Goal: Task Accomplishment & Management: Manage account settings

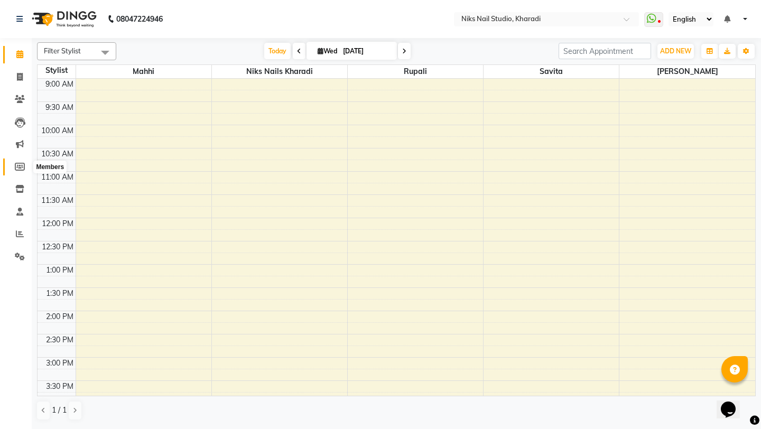
click at [21, 170] on icon at bounding box center [20, 167] width 10 height 8
select select
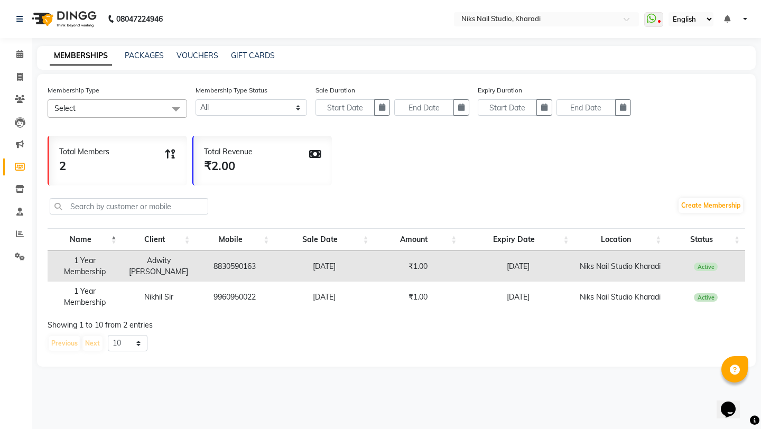
click at [236, 270] on td "8830590163" at bounding box center [235, 266] width 79 height 31
copy td "8830590163"
click at [16, 97] on icon at bounding box center [20, 99] width 10 height 8
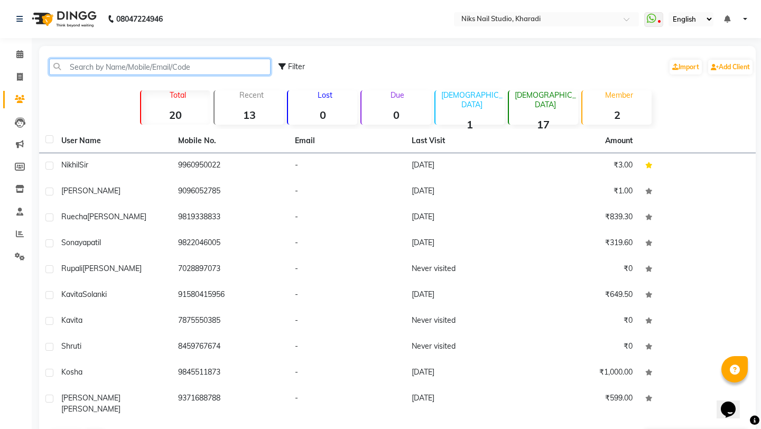
click at [107, 66] on input "text" at bounding box center [159, 67] width 221 height 16
paste input "8830590163"
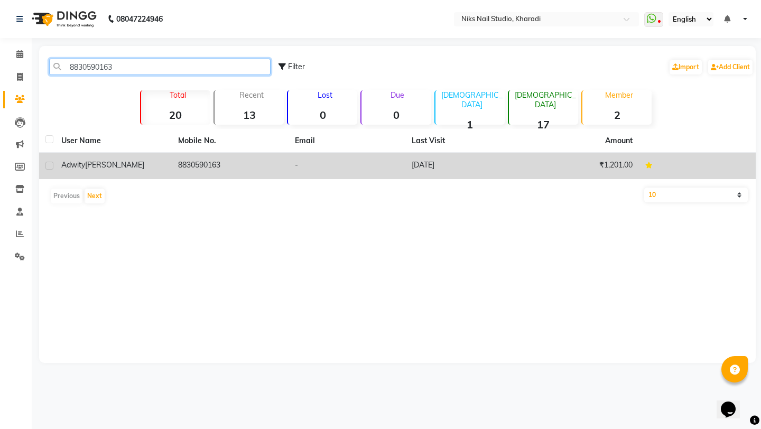
type input "8830590163"
click at [198, 167] on td "8830590163" at bounding box center [230, 166] width 117 height 26
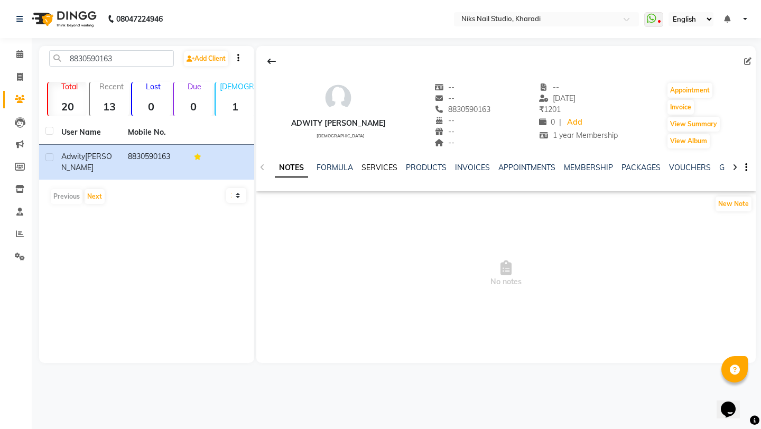
click at [384, 167] on link "SERVICES" at bounding box center [380, 168] width 36 height 10
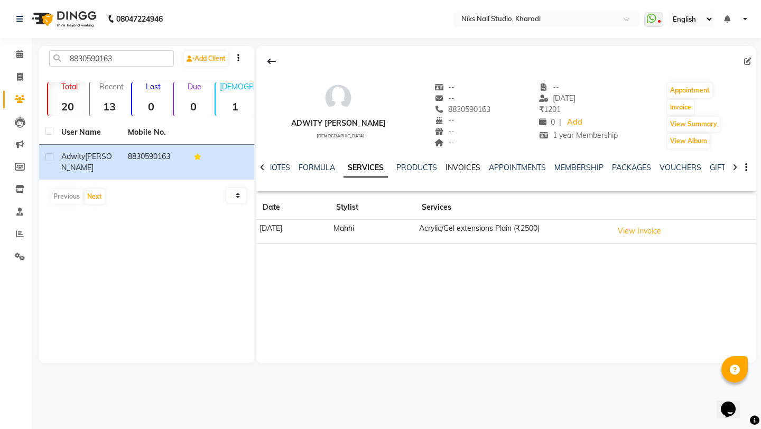
click at [452, 167] on link "INVOICES" at bounding box center [463, 168] width 35 height 10
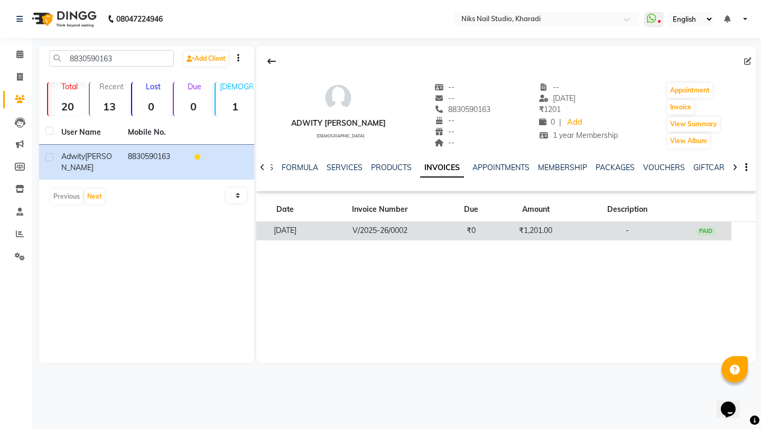
click at [445, 224] on td "V/2025-26/0002" at bounding box center [379, 231] width 131 height 18
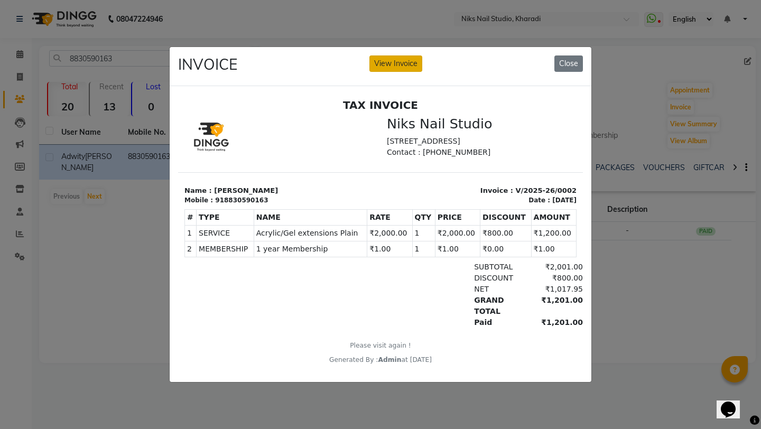
click at [400, 61] on button "View Invoice" at bounding box center [395, 63] width 53 height 16
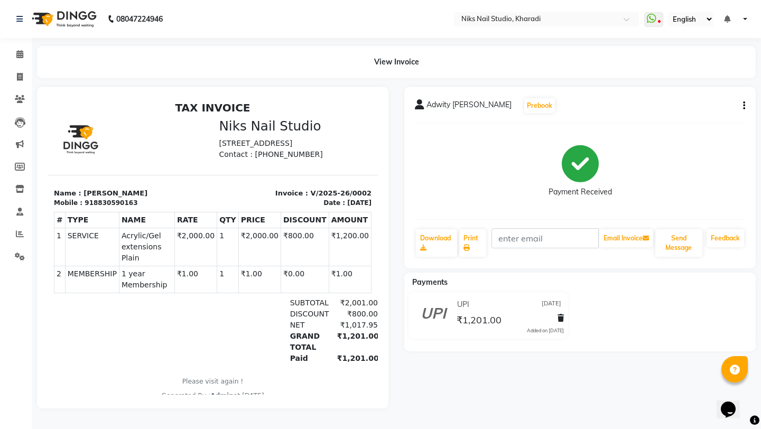
click at [743, 106] on icon "button" at bounding box center [744, 106] width 2 height 1
click at [684, 119] on div "Edit Invoice" at bounding box center [691, 119] width 72 height 13
select select "service"
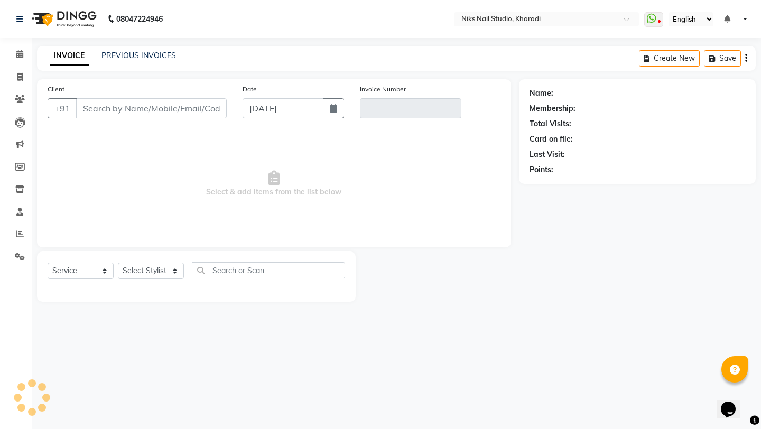
type input "8830590163"
type input "V/2025-26/0002"
type input "22-08-2025"
select select "select"
select select "1: Object"
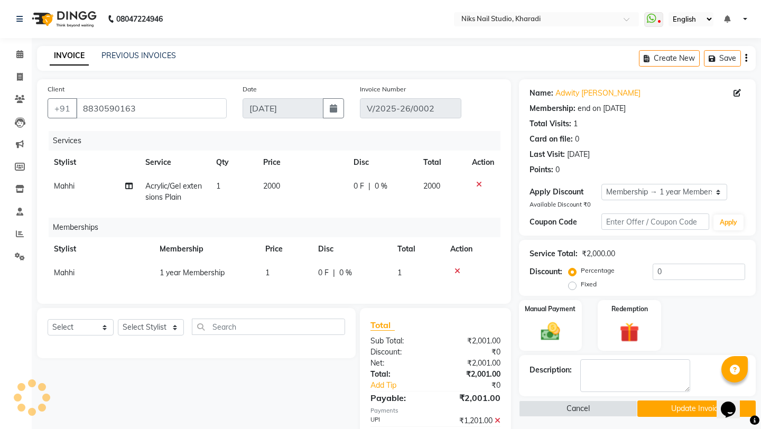
type input "20"
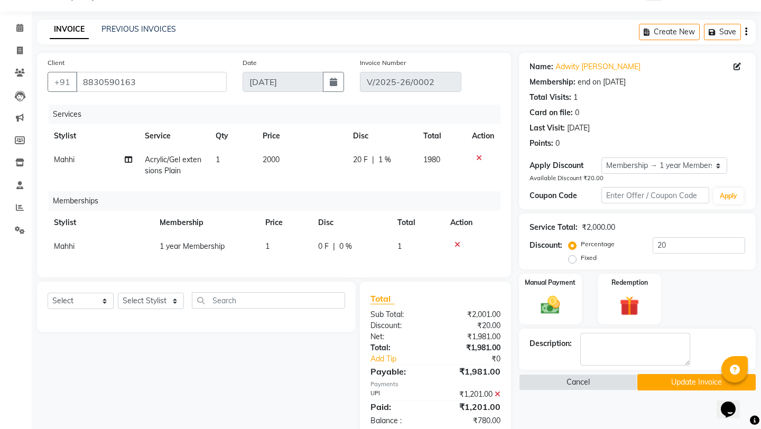
scroll to position [50, 0]
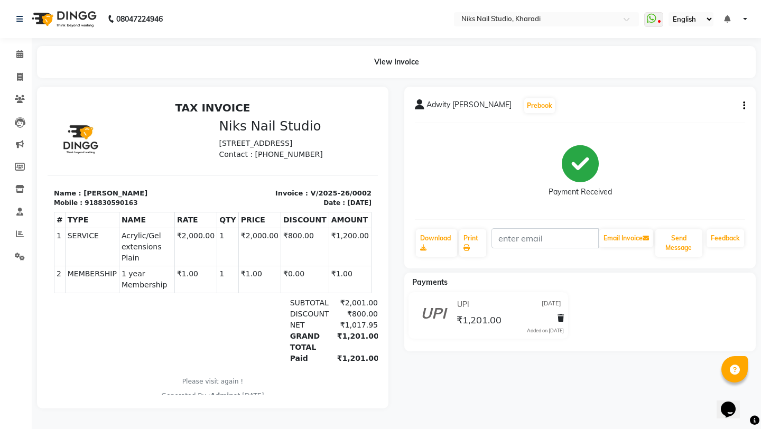
click at [743, 108] on button "button" at bounding box center [742, 105] width 6 height 11
click at [702, 115] on div "Edit Invoice" at bounding box center [691, 119] width 72 height 13
select select "service"
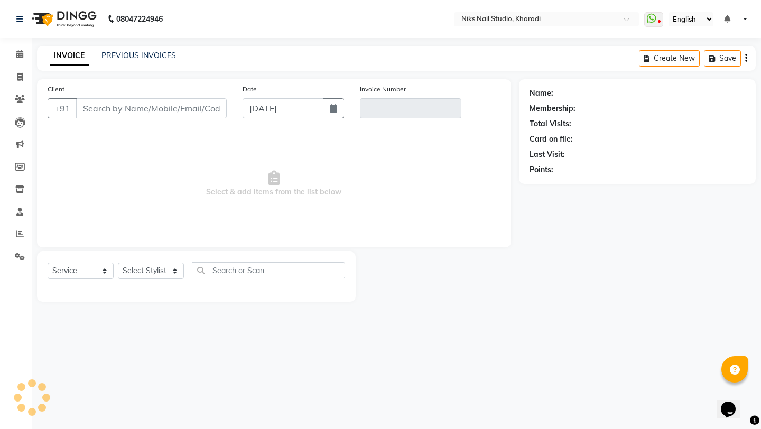
type input "8830590163"
type input "V/2025-26/0002"
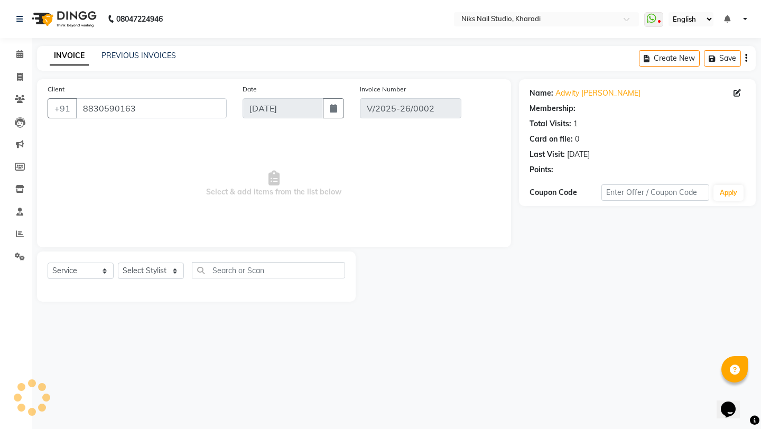
type input "22-08-2025"
select select "select"
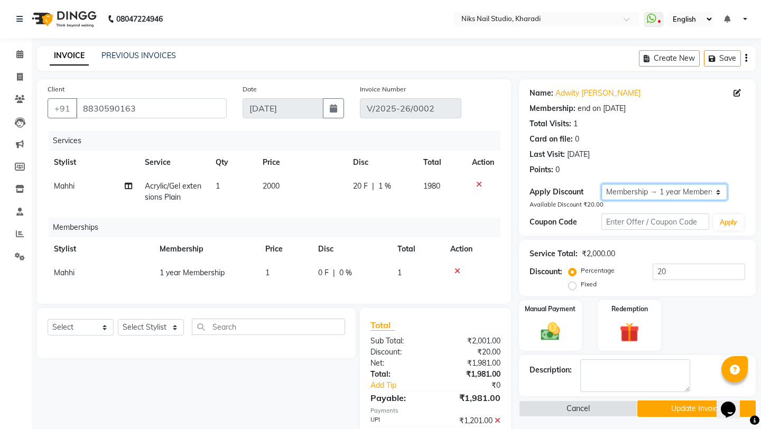
click at [657, 192] on select "Select Membership → 1 year Membership" at bounding box center [664, 192] width 126 height 16
select select "0:"
click at [601, 184] on select "Select Membership → 1 year Membership" at bounding box center [664, 192] width 126 height 16
type input "0"
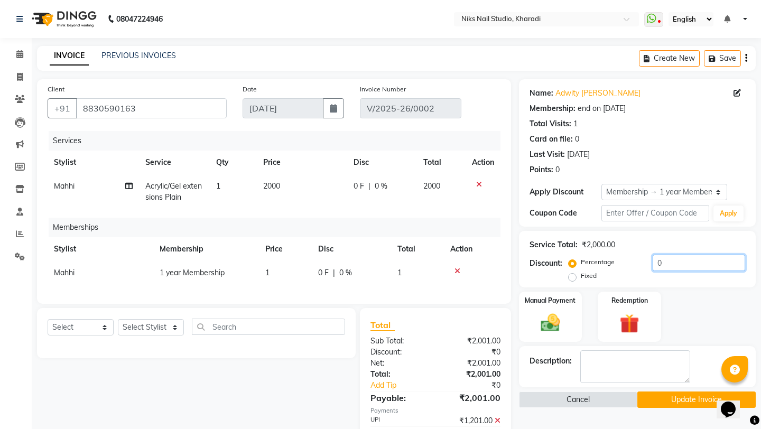
drag, startPoint x: 670, startPoint y: 264, endPoint x: 615, endPoint y: 256, distance: 56.0
click at [615, 256] on div "Percentage Fixed 0" at bounding box center [658, 269] width 174 height 29
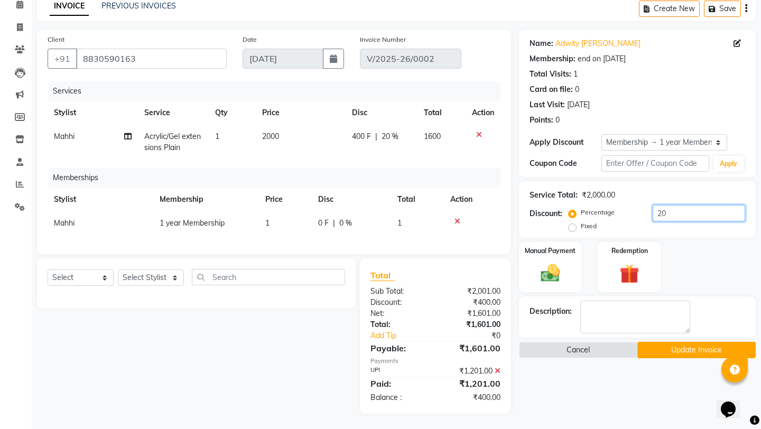
scroll to position [50, 0]
type input "20"
click at [356, 137] on span "400 F" at bounding box center [361, 136] width 19 height 11
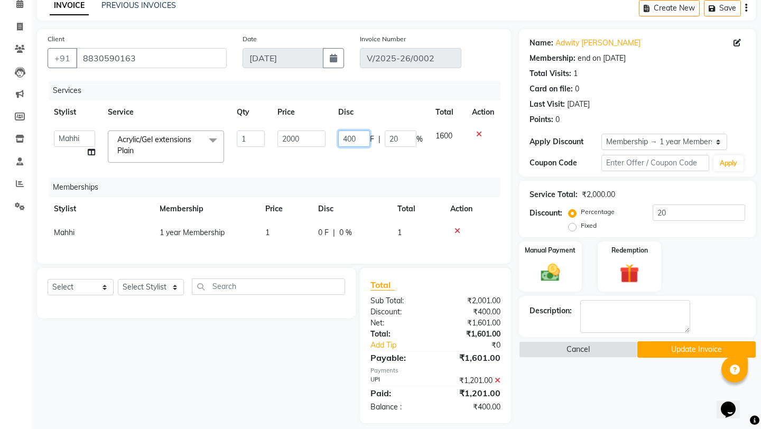
drag, startPoint x: 360, startPoint y: 140, endPoint x: 318, endPoint y: 140, distance: 41.8
click at [318, 140] on tr "Mahhi Niks Nails Kharadi Rupali Sarika Maam Savita Sourav Acrylic/Gel extension…" at bounding box center [274, 146] width 453 height 45
type input "800"
click at [356, 161] on div "Services Stylist Service Qty Price Disc Total Action Mahhi Niks Nails Kharadi R…" at bounding box center [274, 167] width 453 height 172
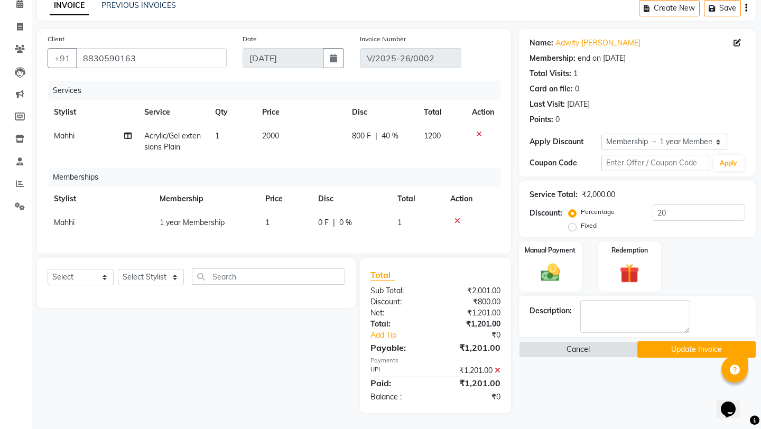
click at [702, 341] on button "Update Invoice" at bounding box center [696, 349] width 118 height 16
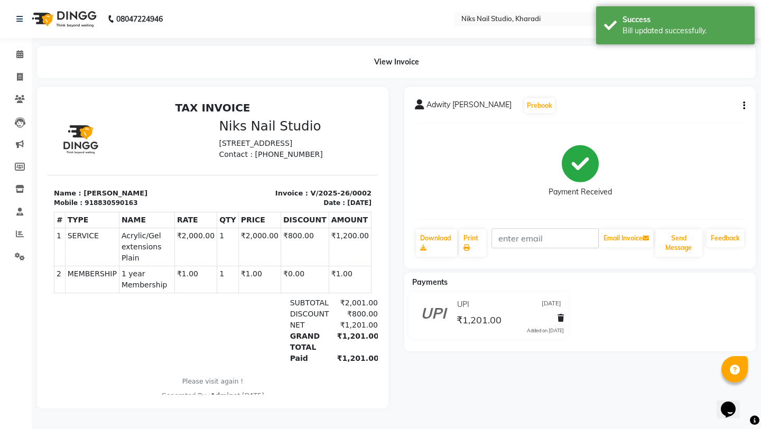
click at [104, 208] on div "918830590163" at bounding box center [111, 203] width 53 height 10
copy div "918830590163"
click at [18, 100] on icon at bounding box center [20, 99] width 10 height 8
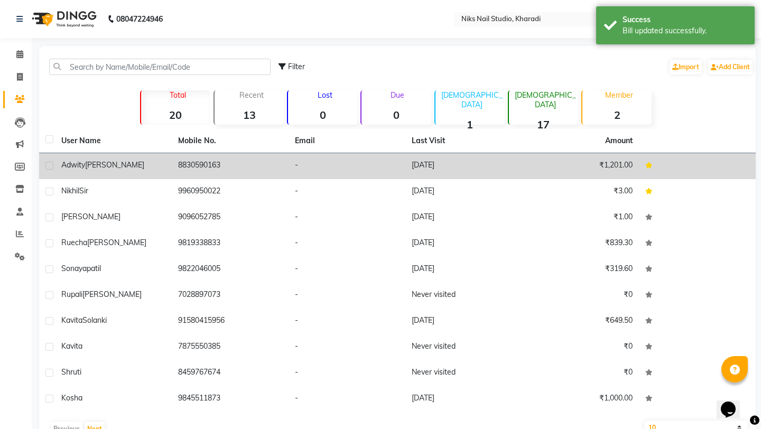
click at [149, 163] on div "Adwity Awasare" at bounding box center [113, 165] width 104 height 11
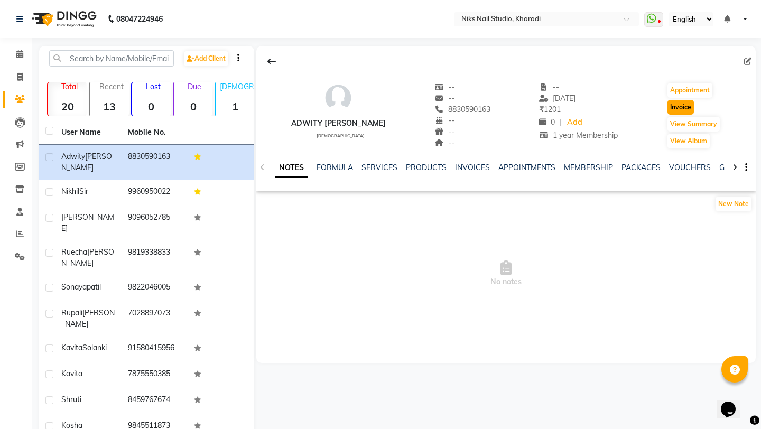
click at [678, 107] on button "Invoice" at bounding box center [681, 107] width 26 height 15
select select "service"
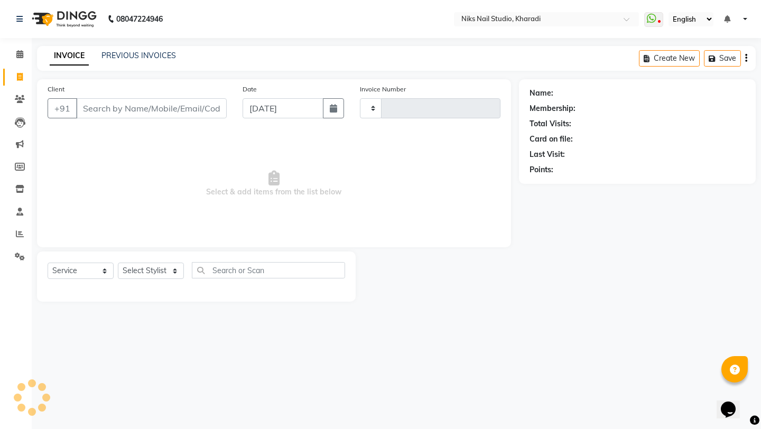
type input "0016"
select select "8770"
type input "918830590163"
select select "1: Object"
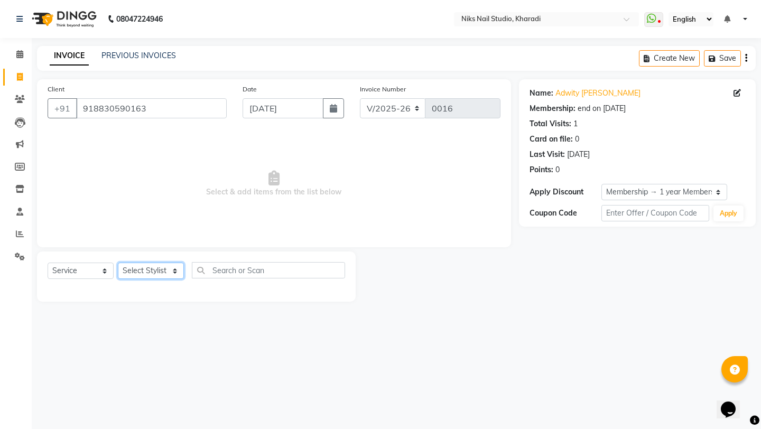
click at [162, 273] on select "Select Stylist" at bounding box center [151, 271] width 66 height 16
click at [88, 273] on select "Select Service Product Membership Package Voucher Prepaid Gift Card" at bounding box center [81, 271] width 66 height 16
click at [48, 263] on select "Select Service Product Membership Package Voucher Prepaid Gift Card" at bounding box center [81, 271] width 66 height 16
click at [145, 273] on select "Select Stylist" at bounding box center [151, 271] width 66 height 16
click at [118, 263] on select "Select Stylist" at bounding box center [151, 271] width 66 height 16
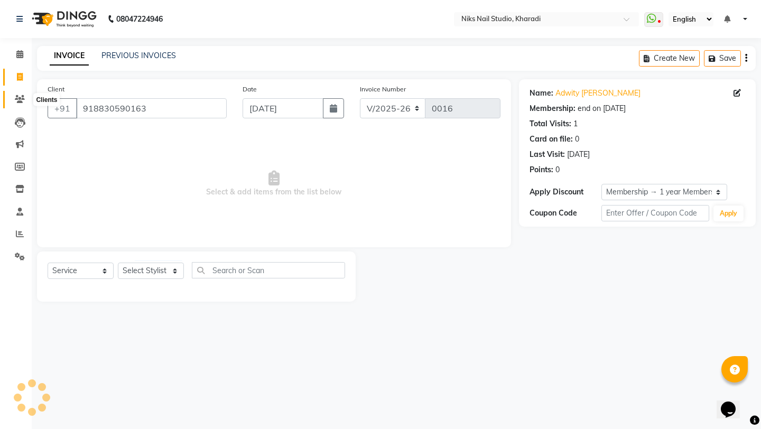
click at [18, 105] on span at bounding box center [20, 100] width 18 height 12
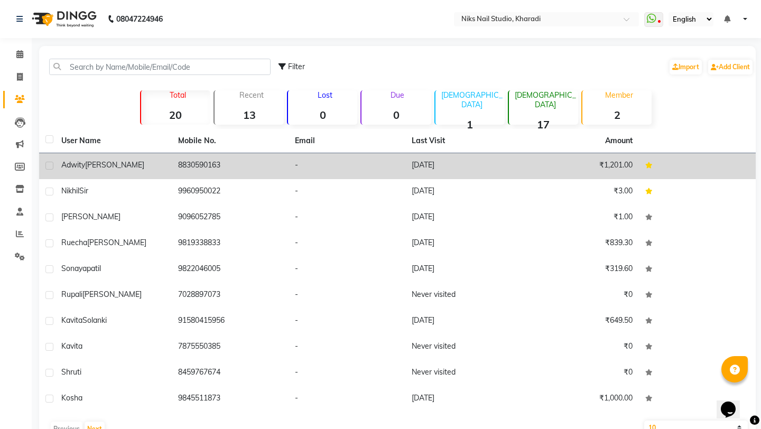
click at [266, 170] on td "8830590163" at bounding box center [230, 166] width 117 height 26
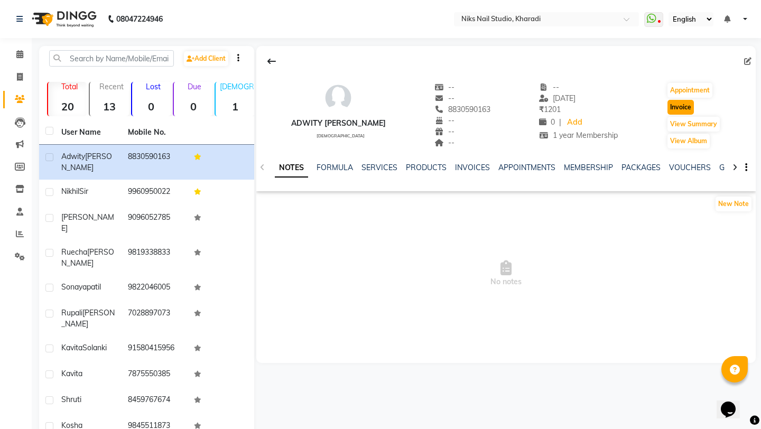
click at [683, 106] on button "Invoice" at bounding box center [681, 107] width 26 height 15
select select "8770"
select select "service"
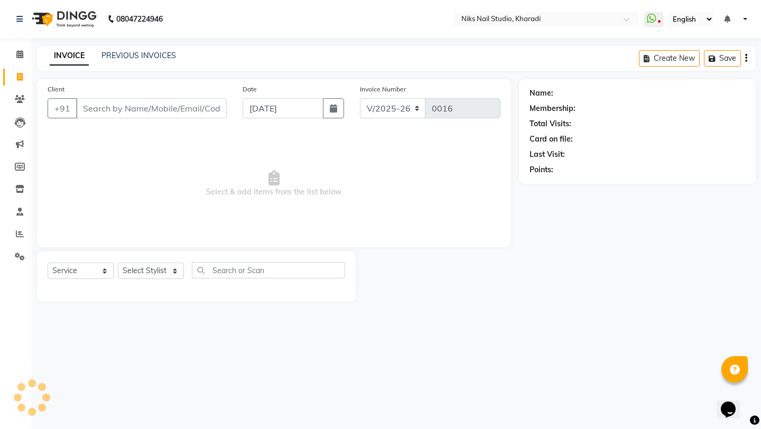
type input "8830590163"
select select "1: Object"
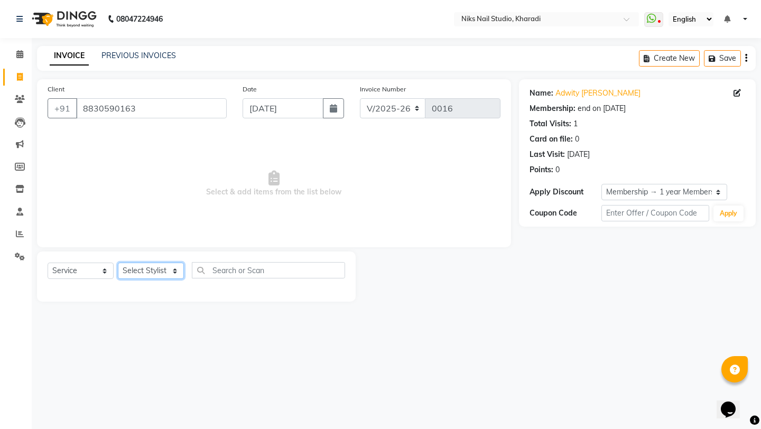
click at [145, 270] on select "Select Stylist Mahhi Niks Nails Kharadi Rupali Sarika Maam Savita Sourav" at bounding box center [151, 271] width 66 height 16
select select "89676"
click at [118, 263] on select "Select Stylist Mahhi Niks Nails Kharadi Rupali Sarika Maam Savita Sourav" at bounding box center [151, 271] width 66 height 16
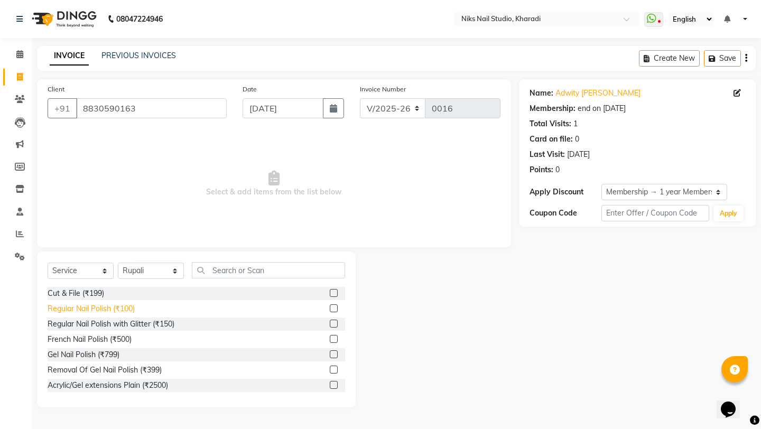
click at [120, 307] on div "Regular Nail Polish (₹100)" at bounding box center [91, 308] width 87 height 11
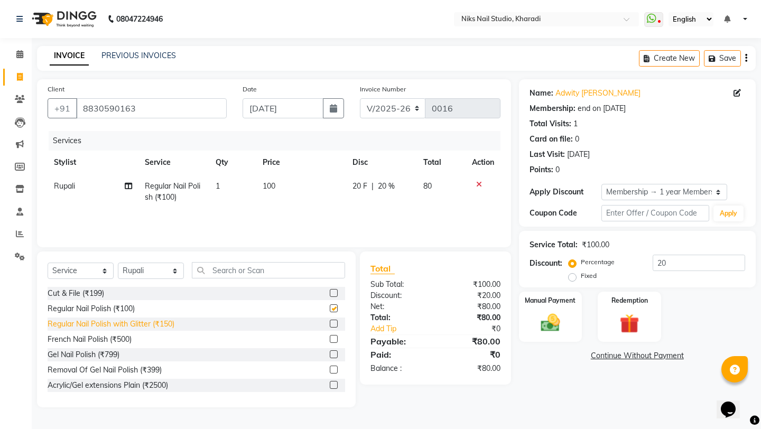
checkbox input "false"
click at [120, 325] on div "Regular Nail Polish with Glitter (₹150)" at bounding box center [111, 324] width 127 height 11
checkbox input "false"
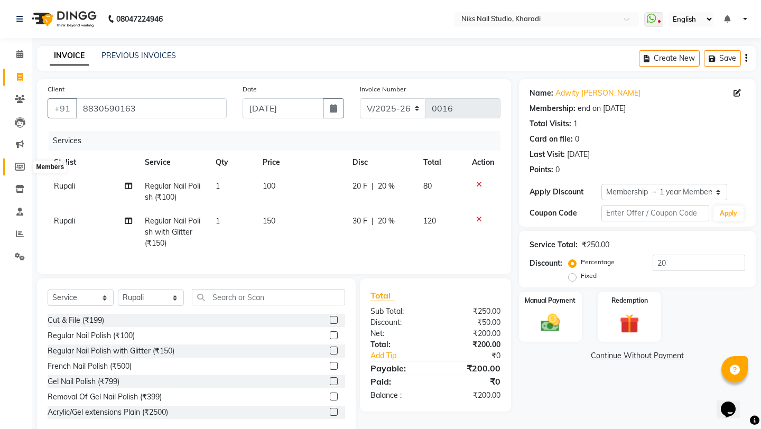
click at [18, 168] on icon at bounding box center [20, 167] width 10 height 8
select select
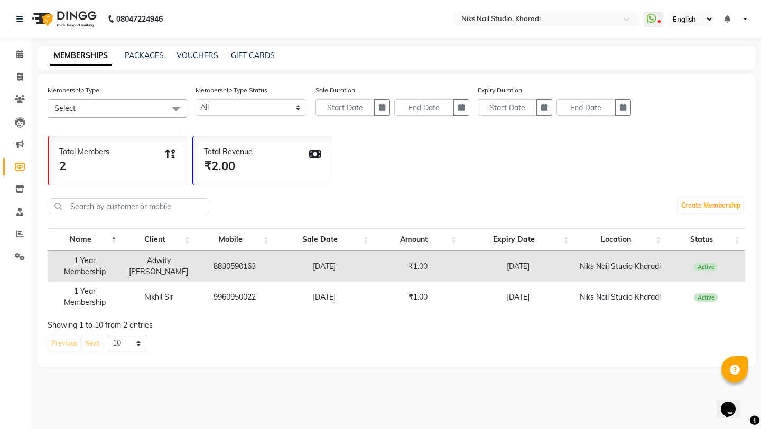
click at [229, 297] on td "9960950022" at bounding box center [235, 297] width 79 height 31
copy td "9960950022"
click at [25, 95] on span at bounding box center [20, 100] width 18 height 12
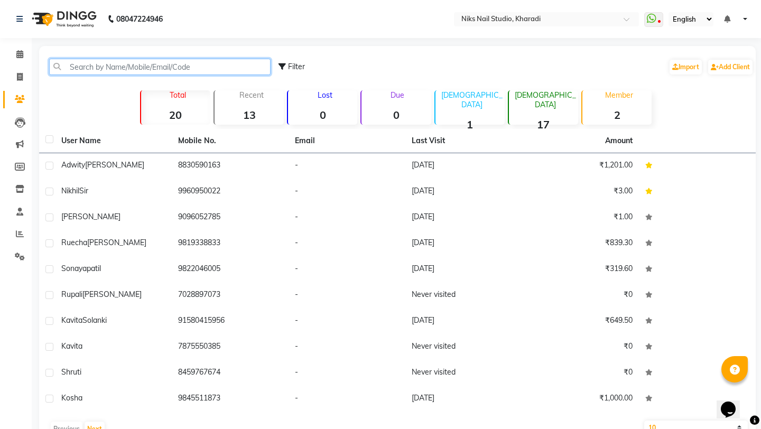
click at [118, 62] on input "text" at bounding box center [159, 67] width 221 height 16
paste input "9960950022"
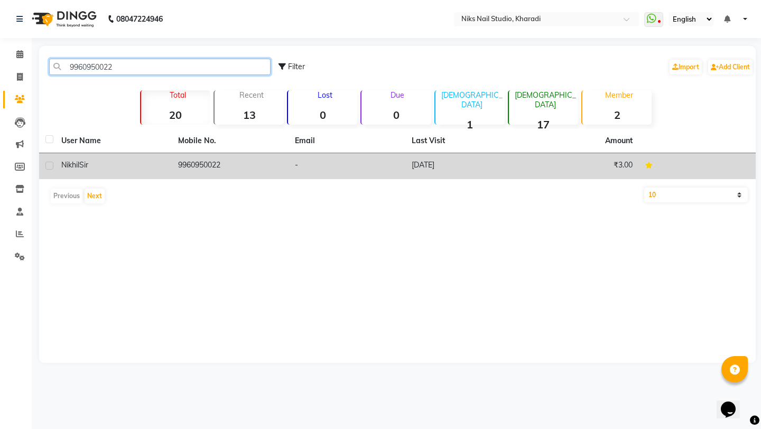
type input "9960950022"
click at [147, 166] on div "Nikhil Sir" at bounding box center [113, 165] width 104 height 11
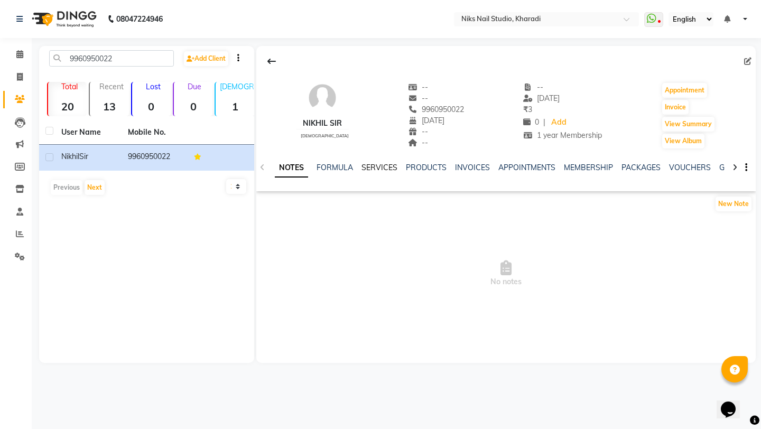
click at [384, 166] on link "SERVICES" at bounding box center [380, 168] width 36 height 10
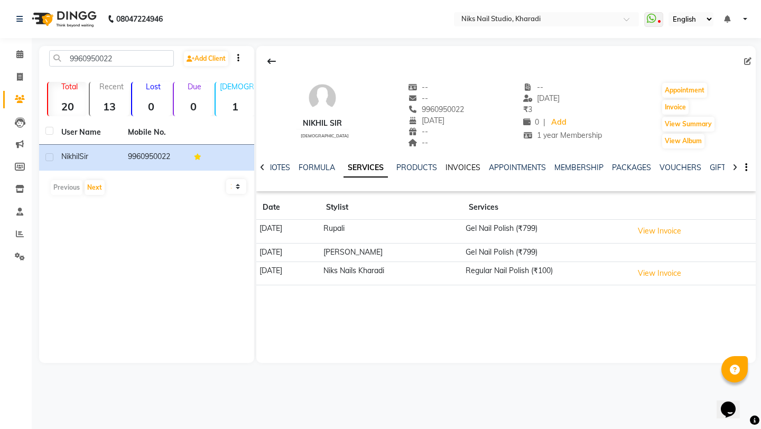
click at [460, 167] on link "INVOICES" at bounding box center [463, 168] width 35 height 10
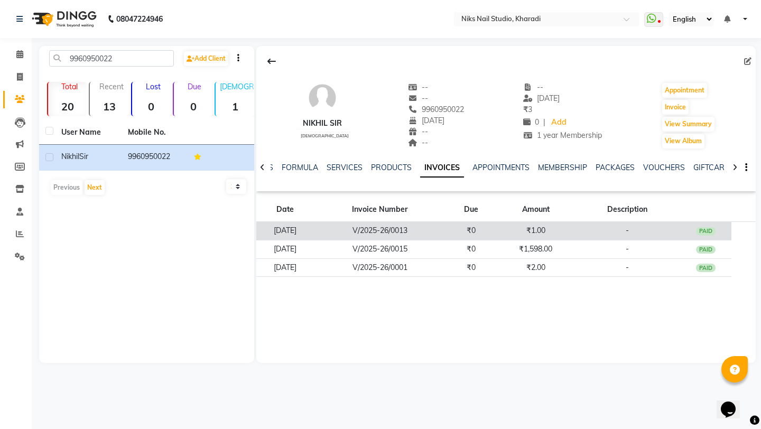
click at [438, 230] on td "V/2025-26/0013" at bounding box center [379, 231] width 131 height 18
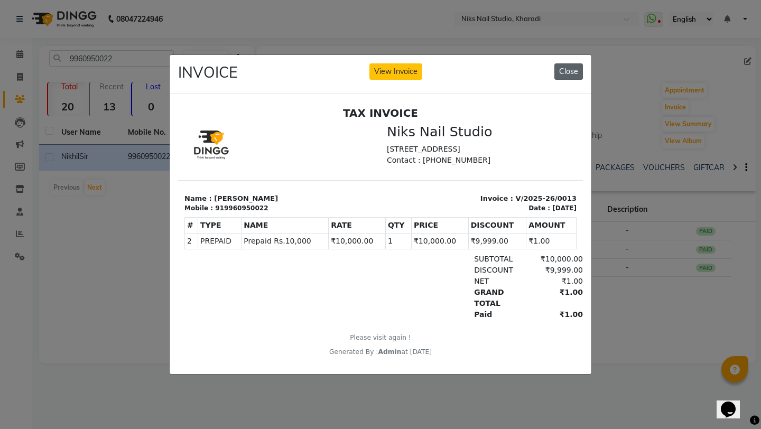
click at [572, 71] on button "Close" at bounding box center [568, 71] width 29 height 16
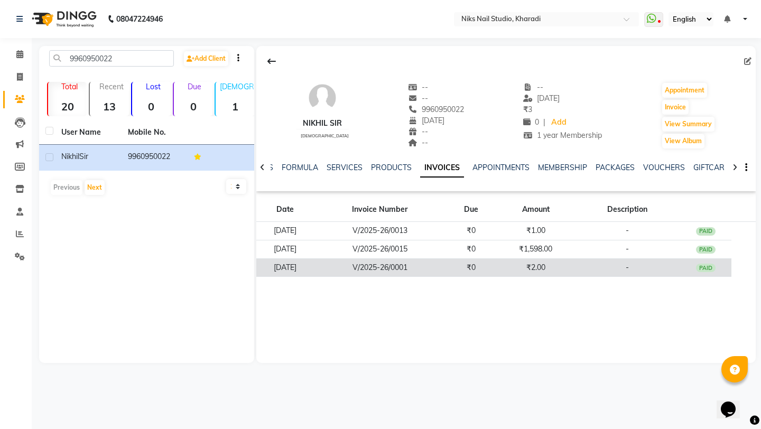
click at [474, 268] on td "₹0" at bounding box center [472, 267] width 52 height 18
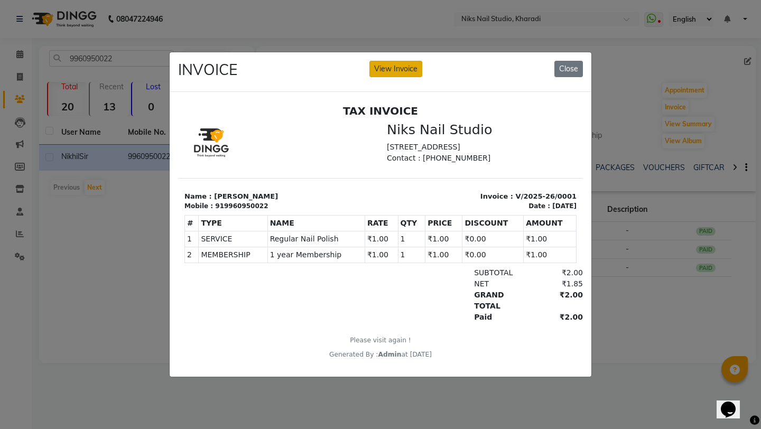
click at [400, 68] on button "View Invoice" at bounding box center [395, 69] width 53 height 16
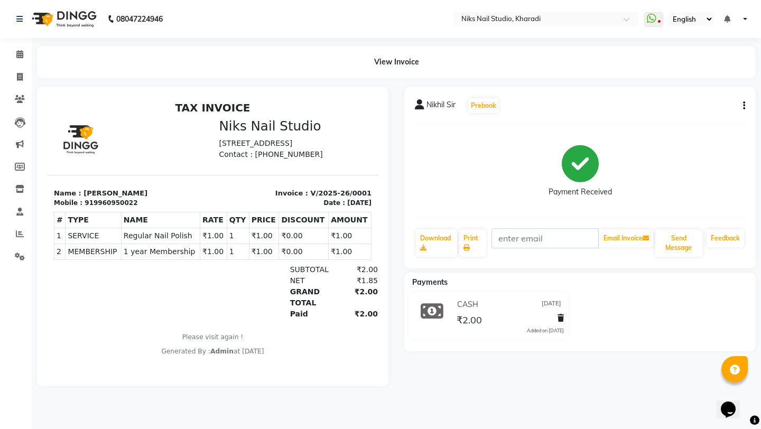
click at [744, 106] on icon "button" at bounding box center [744, 106] width 2 height 1
click at [691, 115] on div "Edit Invoice" at bounding box center [691, 119] width 72 height 13
select select "service"
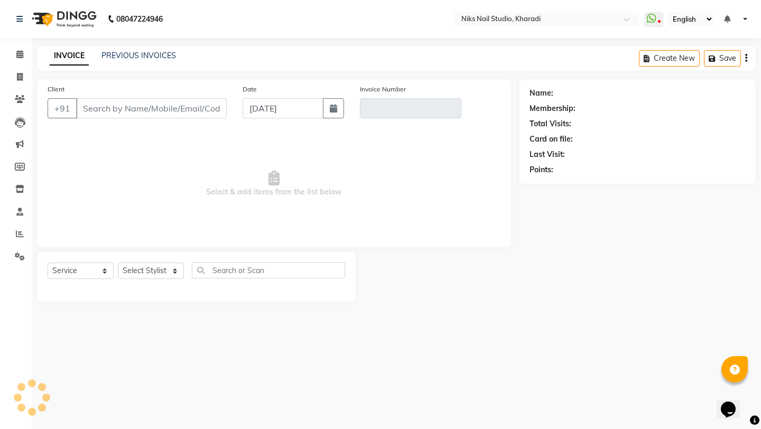
type input "9960950022"
type input "V/2025-26/0001"
select select "1: Object"
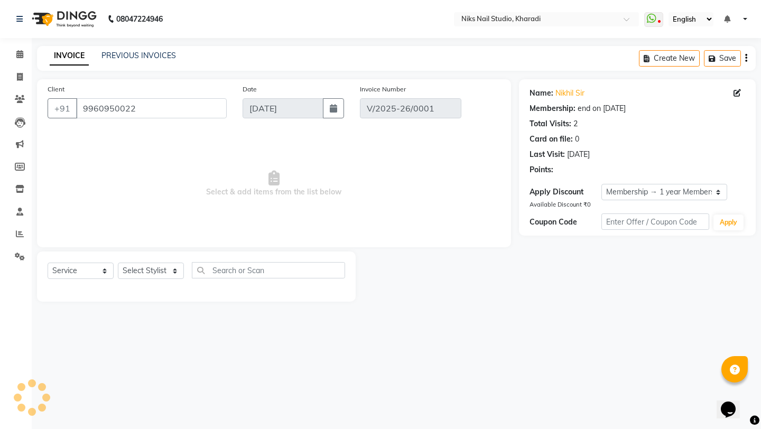
type input "22-08-2025"
select select "select"
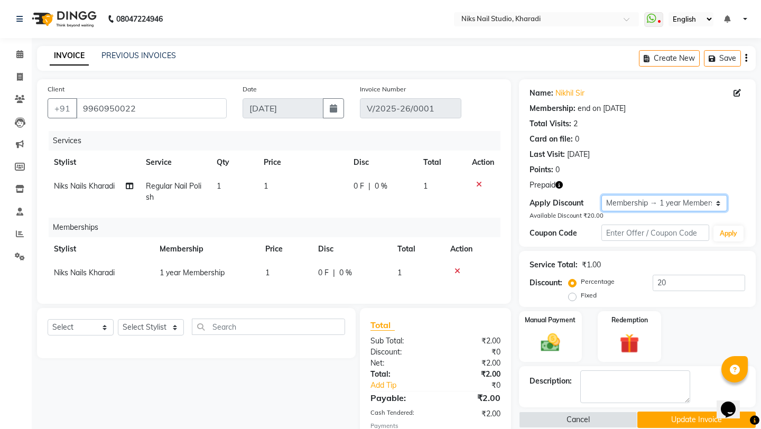
click at [645, 202] on select "Select Membership → 1 year Membership" at bounding box center [664, 203] width 126 height 16
select select "0:"
click at [601, 195] on select "Select Membership → 1 year Membership" at bounding box center [664, 203] width 126 height 16
type input "0"
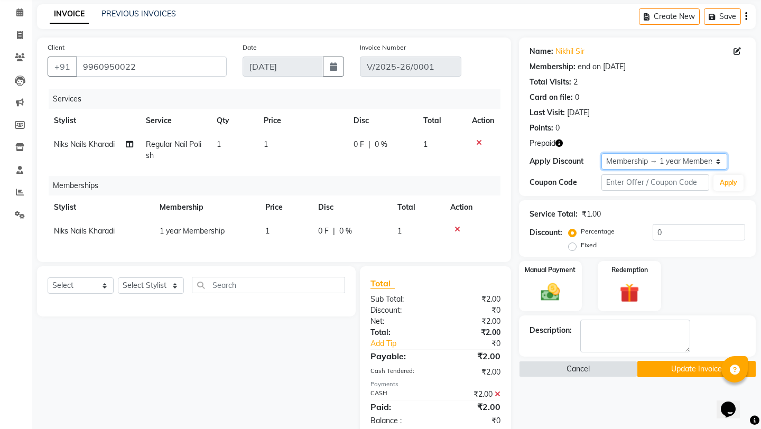
scroll to position [66, 0]
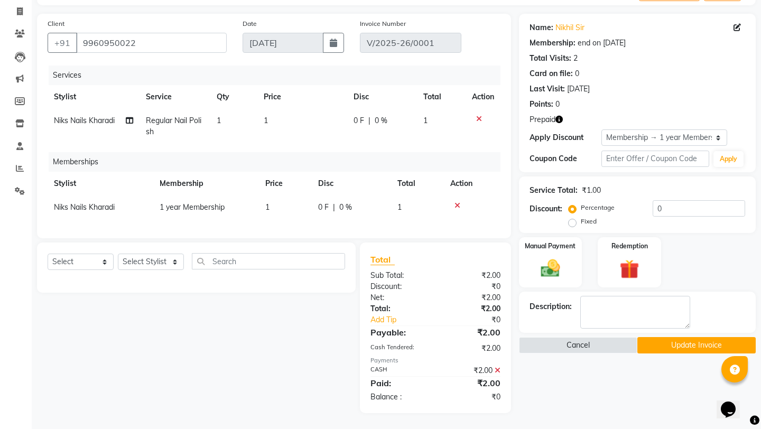
click at [684, 337] on button "Update Invoice" at bounding box center [696, 345] width 118 height 16
